Goal: Check status

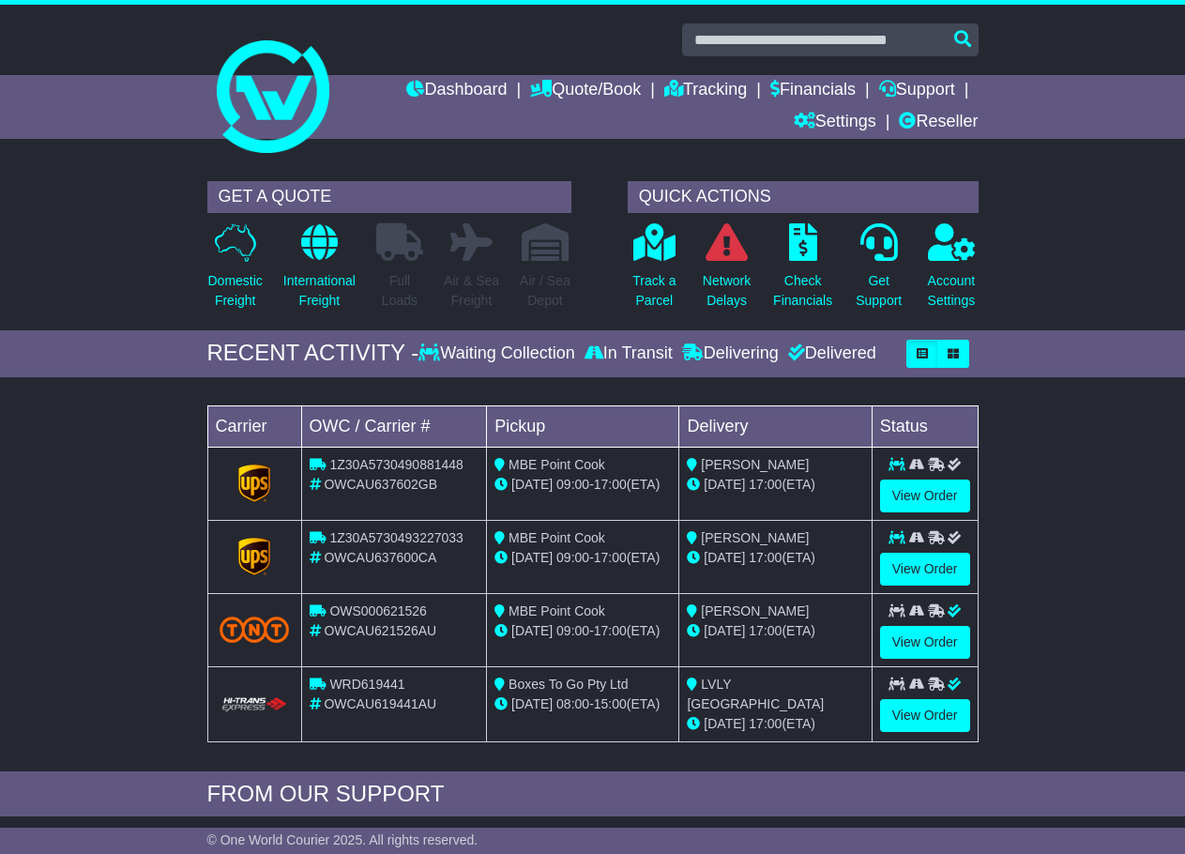
click at [803, 90] on link "Financials" at bounding box center [812, 91] width 85 height 32
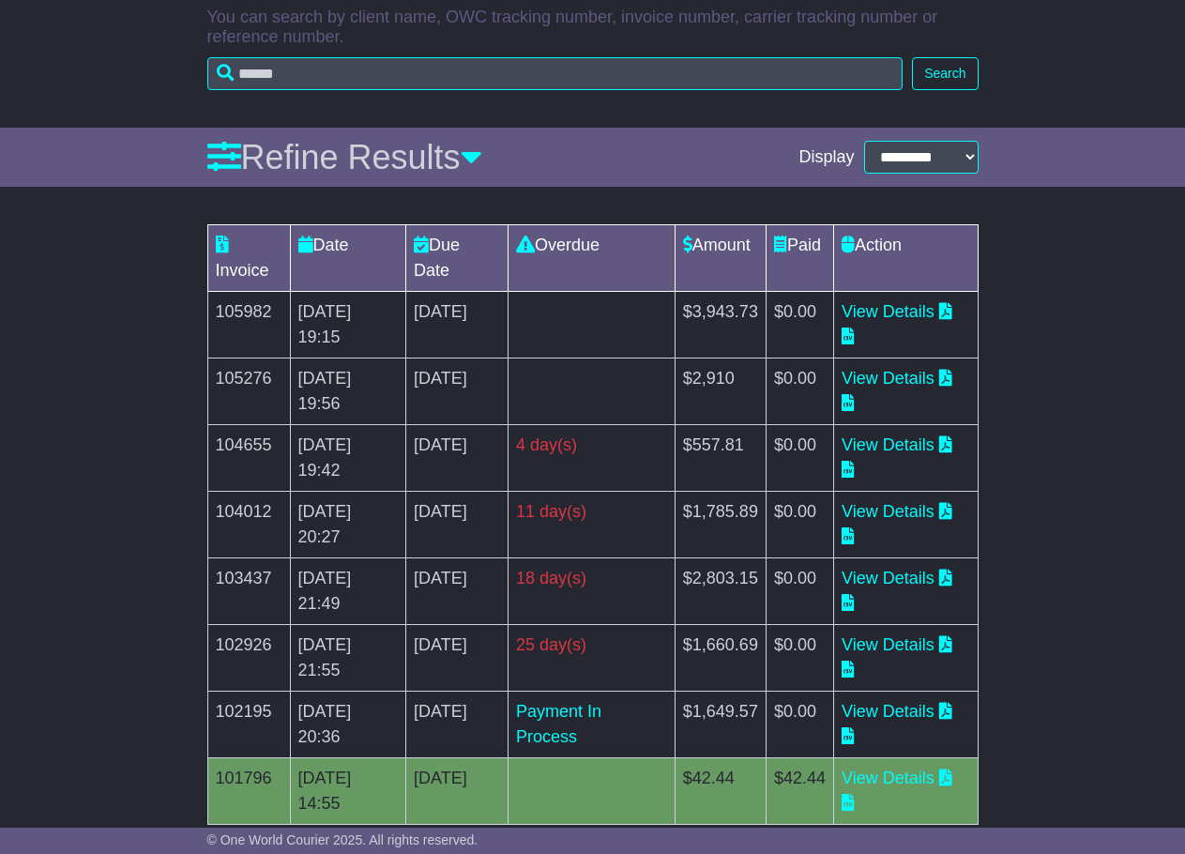
scroll to position [336, 0]
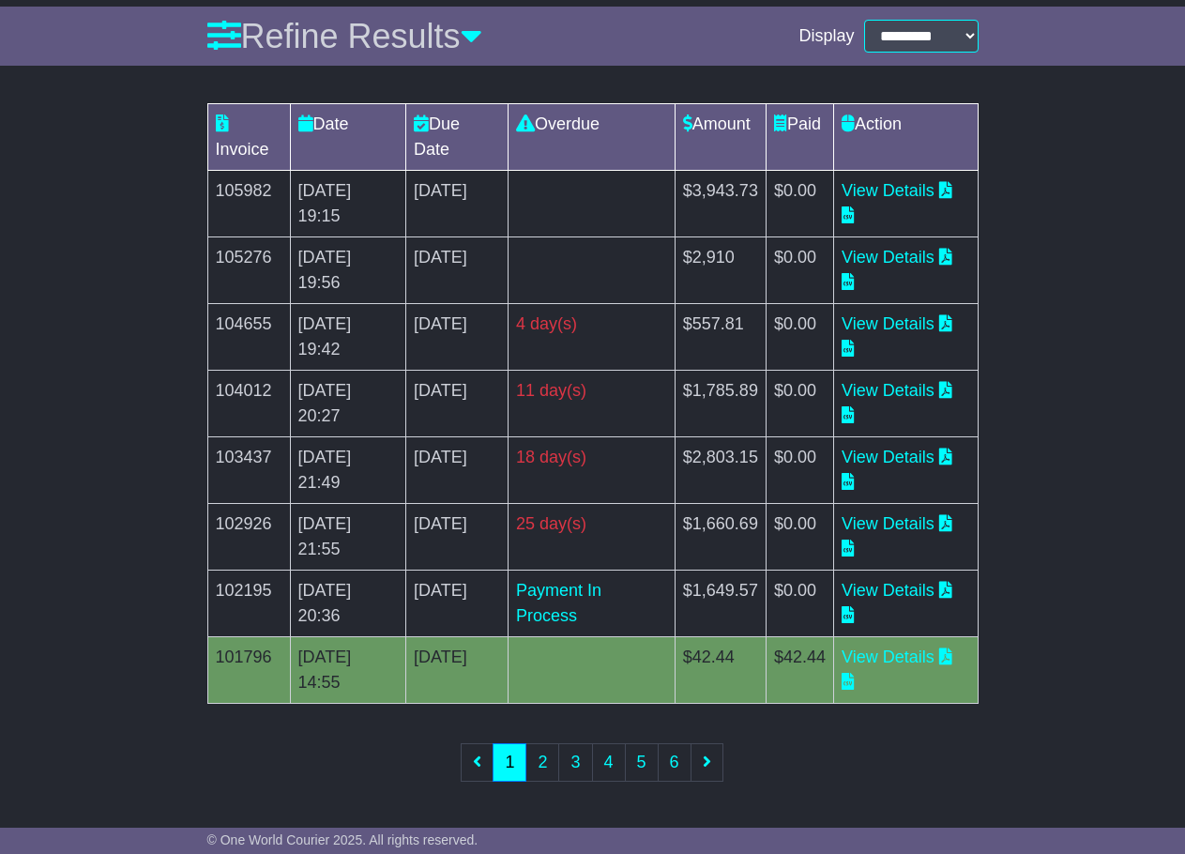
drag, startPoint x: 630, startPoint y: 524, endPoint x: 675, endPoint y: 468, distance: 71.5
click at [508, 472] on tbody "105982 21 Aug 2025 19:15 4th September 2025 0 day(s) Payment In Process $3,943.…" at bounding box center [592, 437] width 770 height 533
click at [382, 556] on td "17 Jul 2025 21:55" at bounding box center [348, 537] width 116 height 67
drag, startPoint x: 641, startPoint y: 528, endPoint x: 531, endPoint y: 512, distance: 110.9
click at [531, 512] on tr "102926 17 Jul 2025 21:55 31st July 2025 25 day(s) Payment In Process $1,660.69 …" at bounding box center [592, 537] width 770 height 67
